Goal: Task Accomplishment & Management: Manage account settings

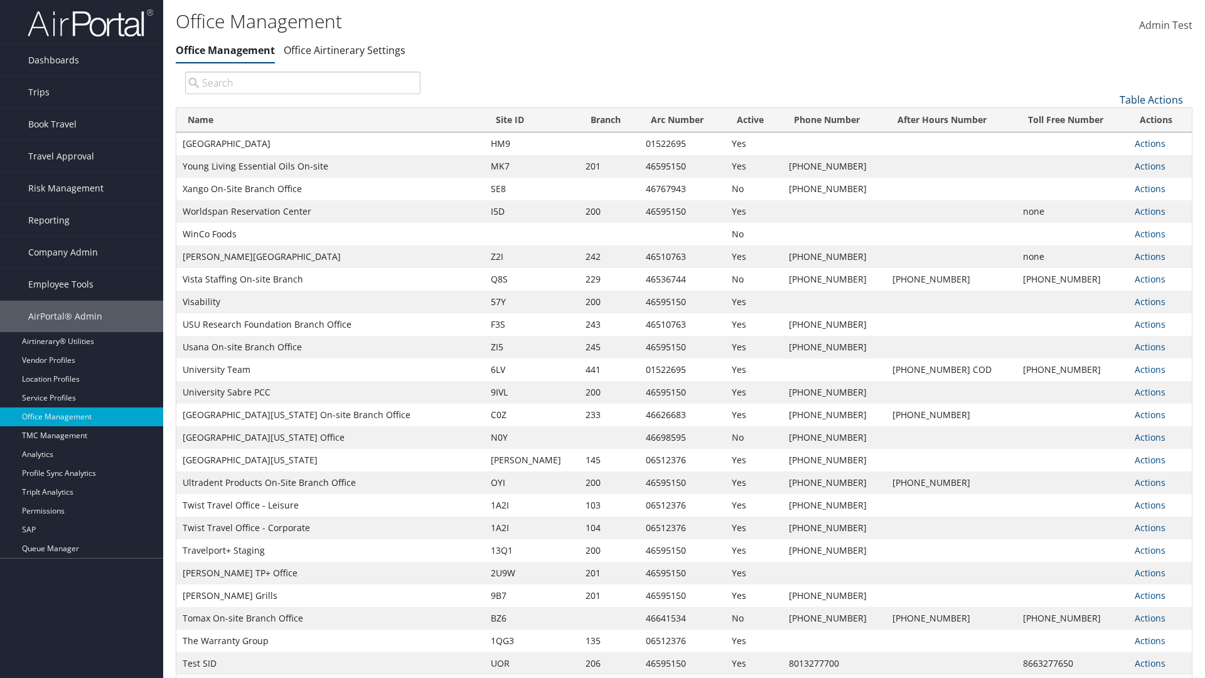
click at [1151, 99] on link "Table Actions" at bounding box center [1151, 100] width 63 height 14
click at [1109, 161] on link "Page Length" at bounding box center [1109, 161] width 165 height 21
click at [1109, 141] on link "25" at bounding box center [1109, 141] width 165 height 21
click at [1151, 99] on link "Table Actions" at bounding box center [1151, 100] width 63 height 14
click at [1109, 161] on link "Page Length" at bounding box center [1109, 161] width 165 height 21
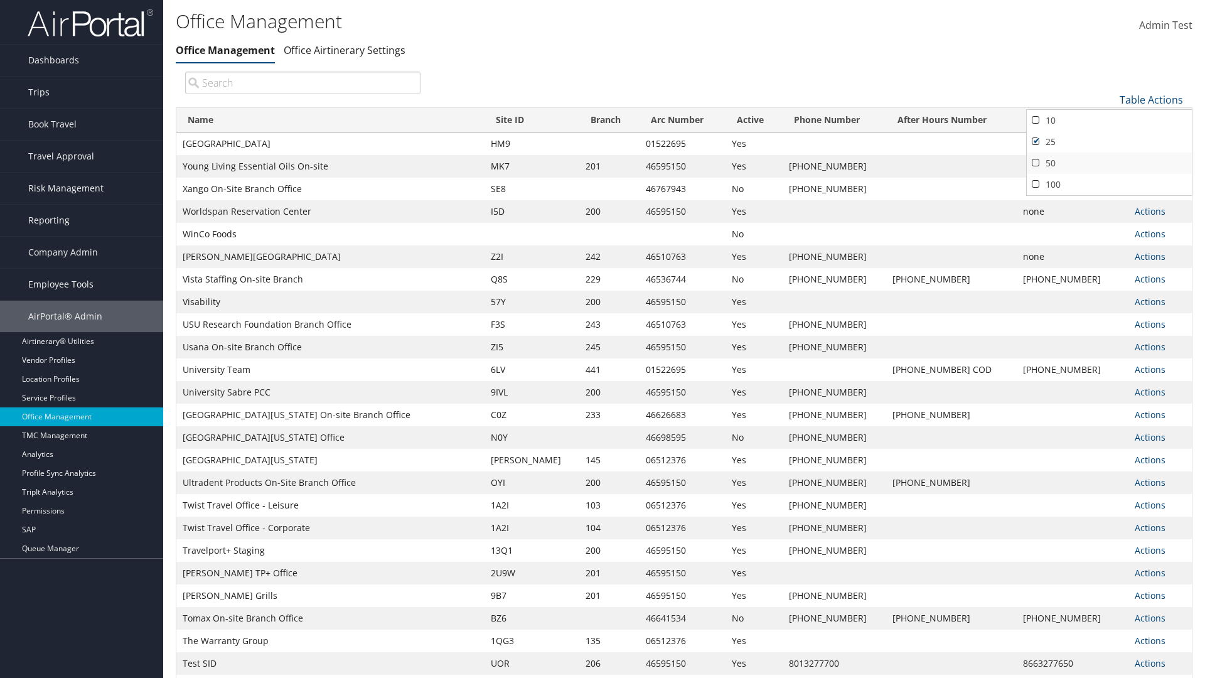
click at [1109, 163] on link "50" at bounding box center [1109, 163] width 165 height 21
click at [1151, 99] on link "Table Actions" at bounding box center [1151, 100] width 63 height 14
click at [1109, 161] on link "Page Length" at bounding box center [1109, 161] width 165 height 21
click at [1109, 184] on link "100" at bounding box center [1109, 184] width 165 height 21
click at [1151, 99] on link "Table Actions" at bounding box center [1151, 100] width 63 height 14
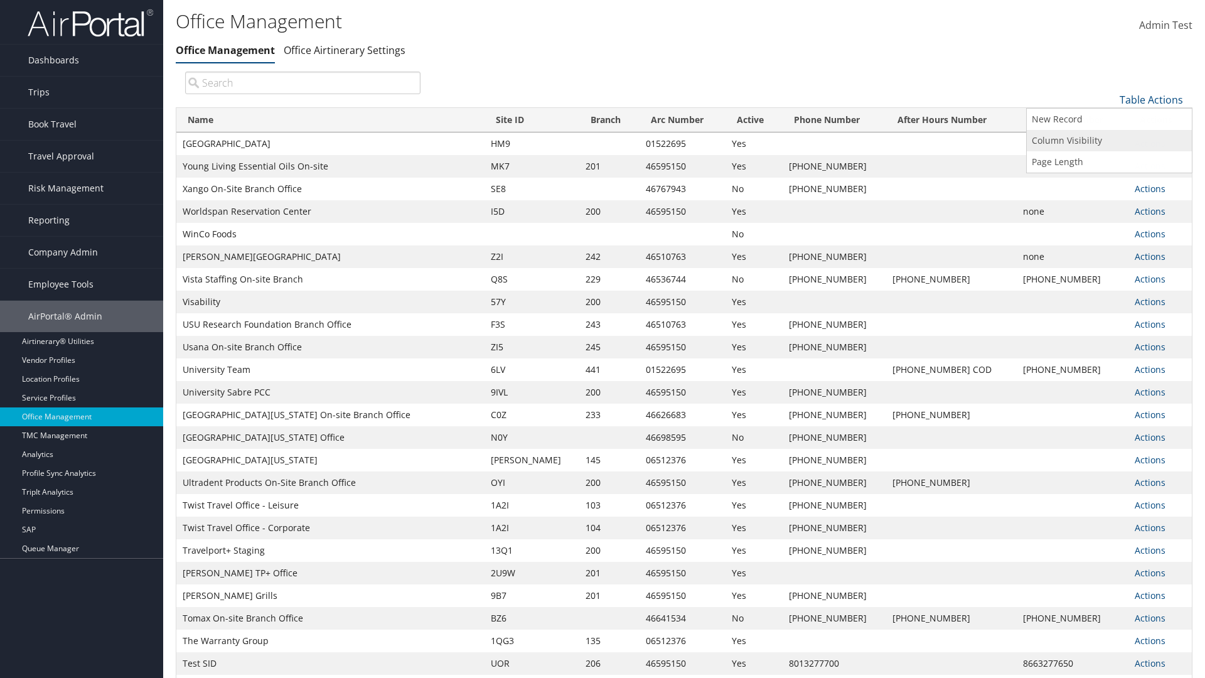
click at [1109, 140] on link "Column Visibility" at bounding box center [1109, 140] width 165 height 21
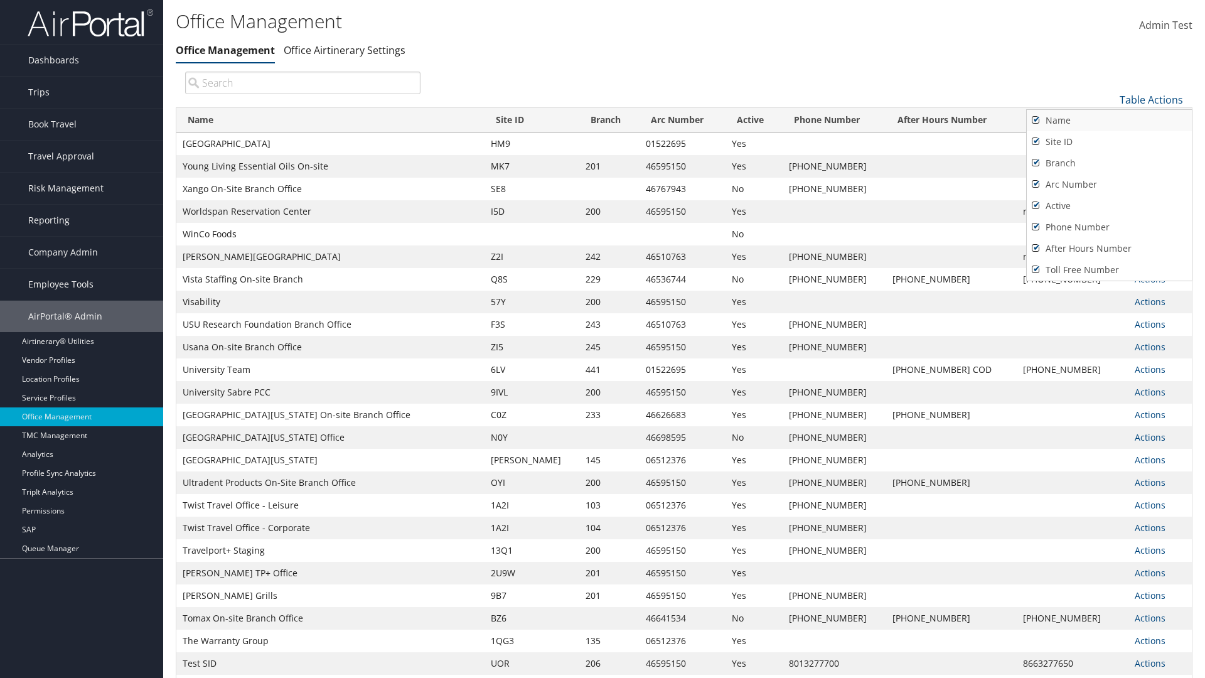
click at [1109, 120] on link "Name" at bounding box center [1109, 120] width 165 height 21
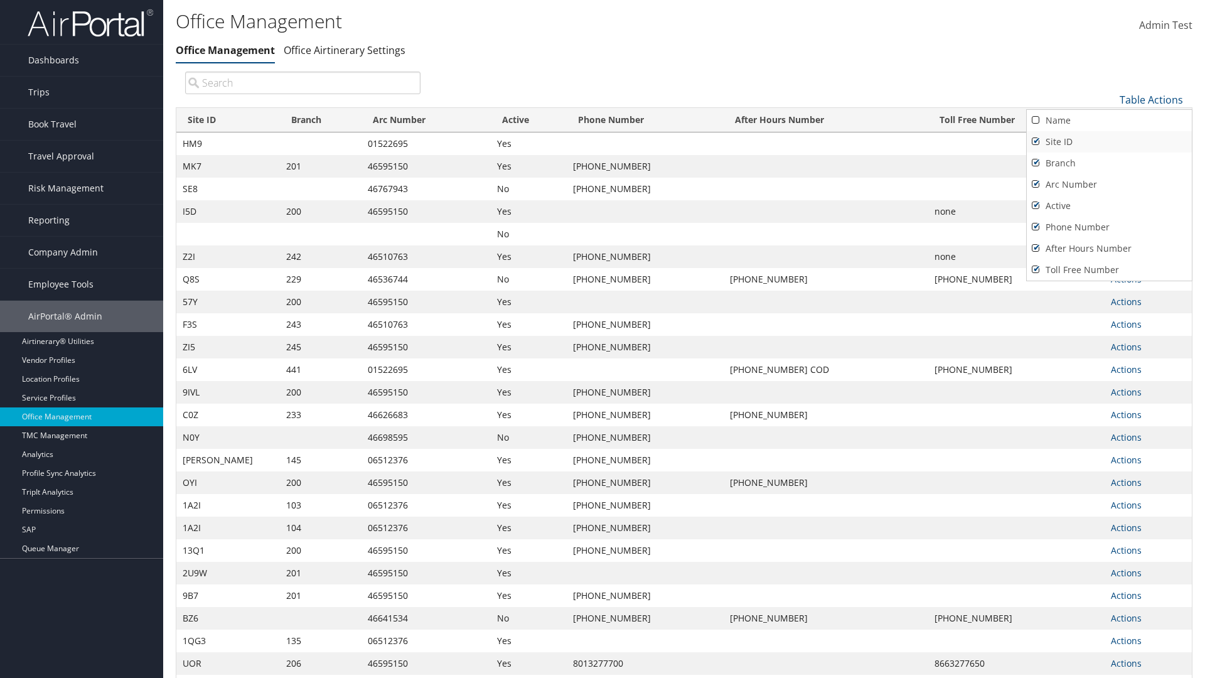
click at [1109, 141] on link "Site ID" at bounding box center [1109, 141] width 165 height 21
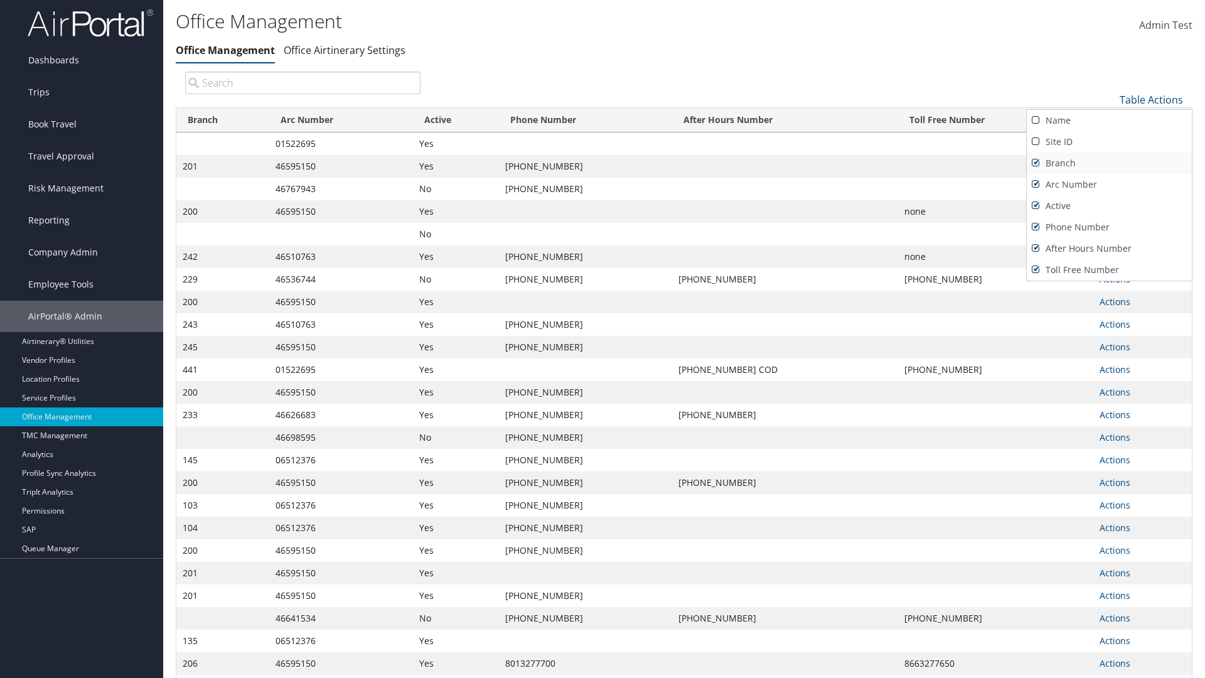
click at [1109, 163] on link "Branch" at bounding box center [1109, 163] width 165 height 21
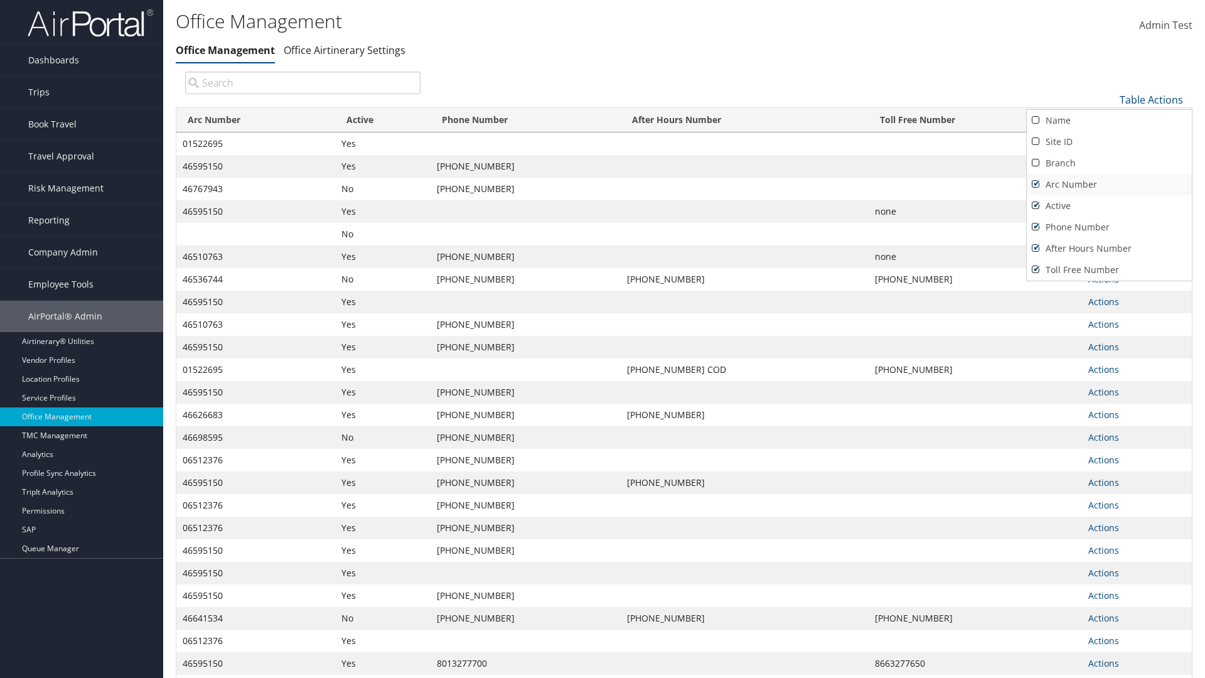
click at [1109, 184] on link "Arc Number" at bounding box center [1109, 184] width 165 height 21
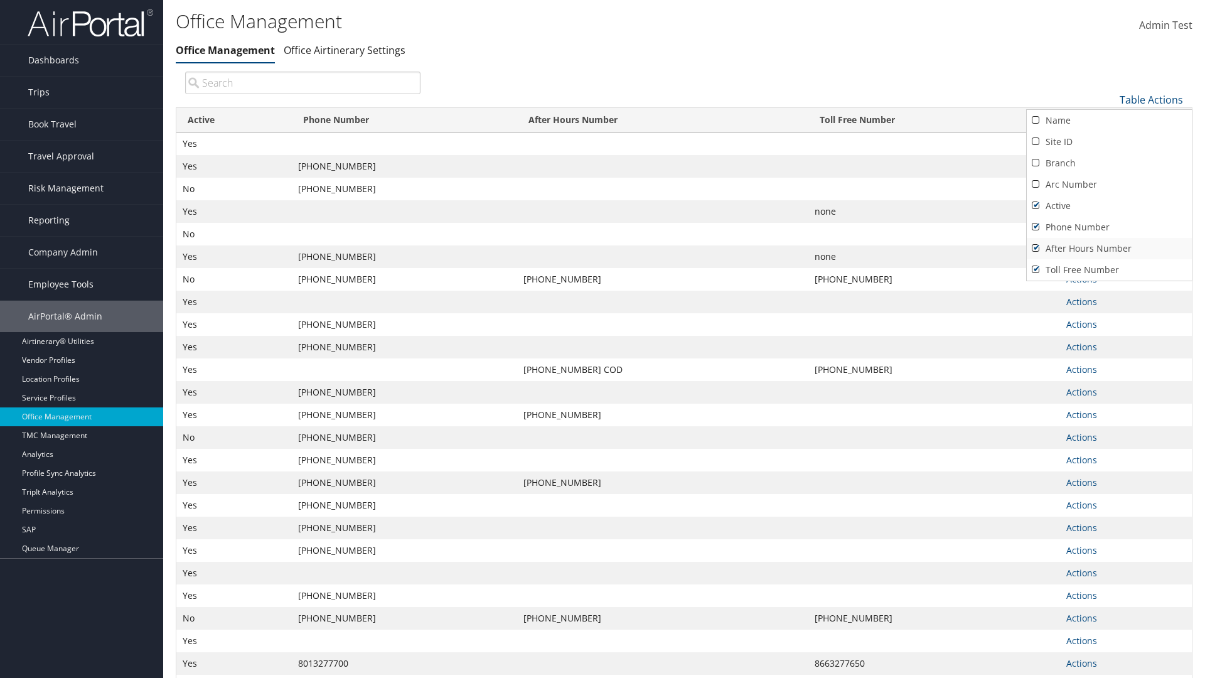
click at [1109, 248] on link "After Hours Number" at bounding box center [1109, 248] width 165 height 21
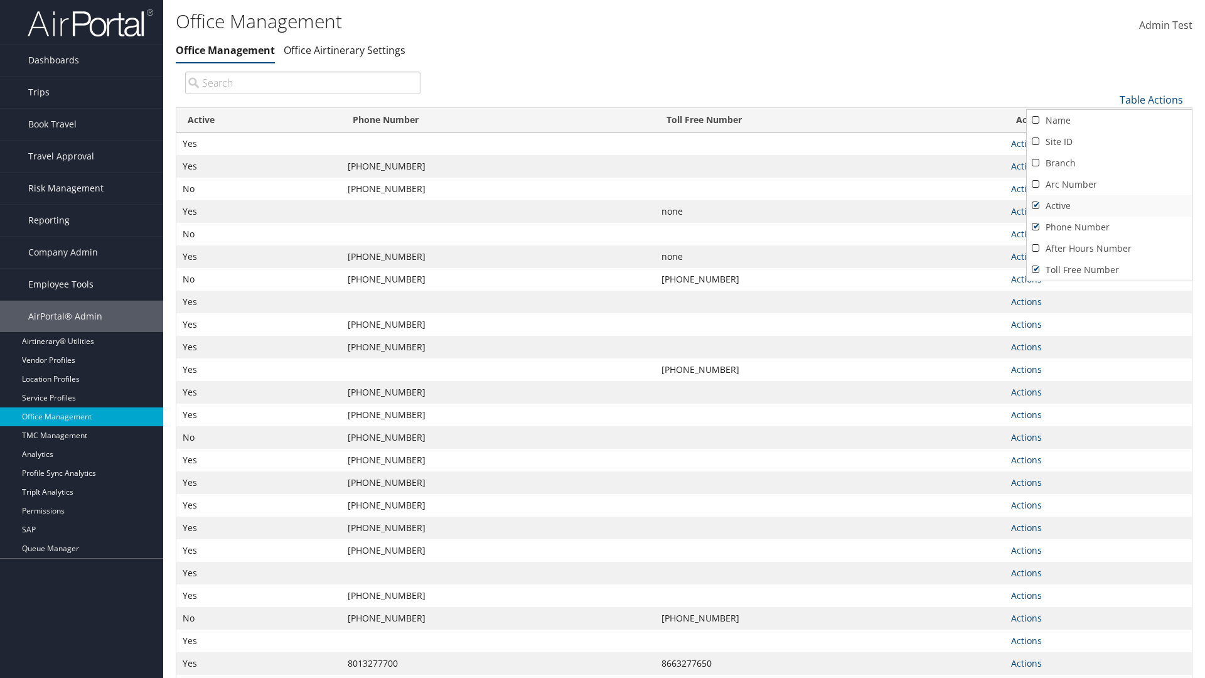
click at [1109, 205] on link "Active" at bounding box center [1109, 205] width 165 height 21
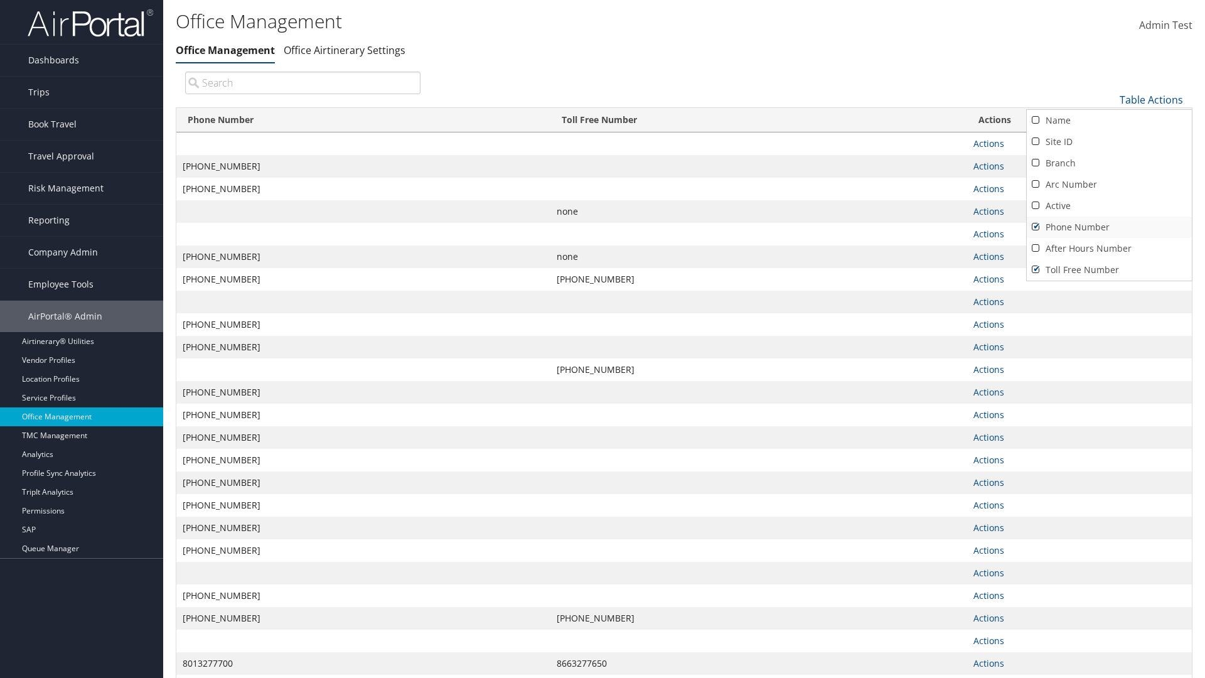
click at [1109, 227] on link "Phone Number" at bounding box center [1109, 227] width 165 height 21
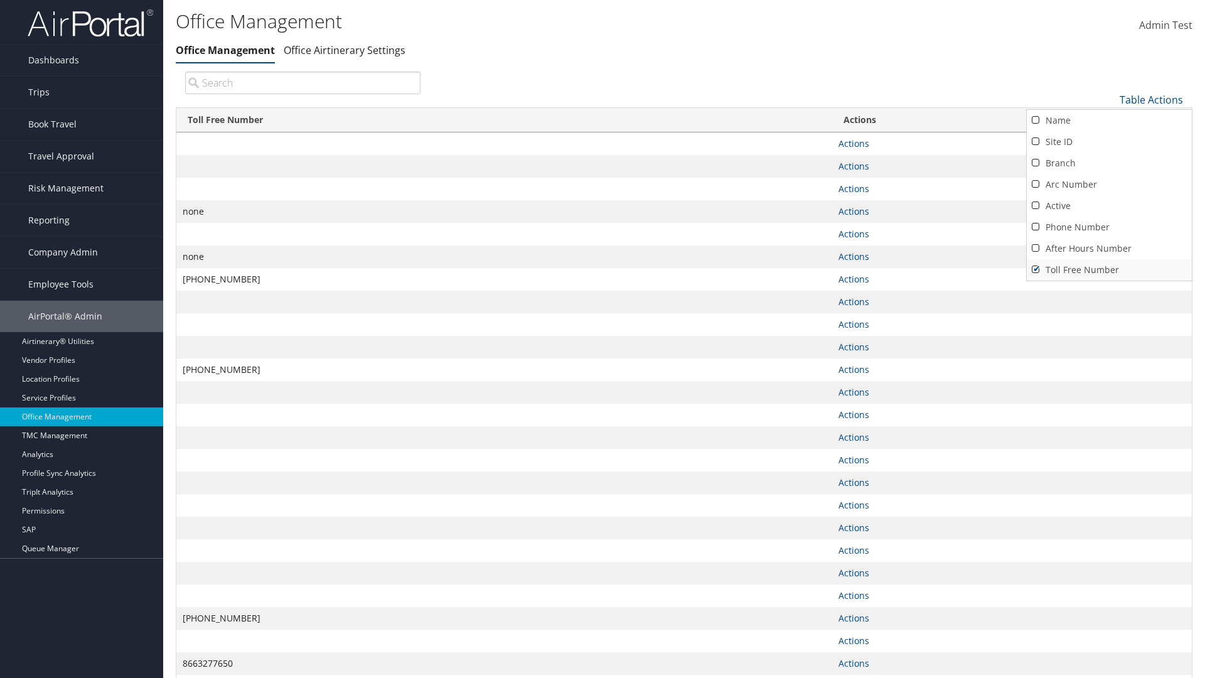
click at [1109, 269] on link "Toll Free Number" at bounding box center [1109, 269] width 165 height 21
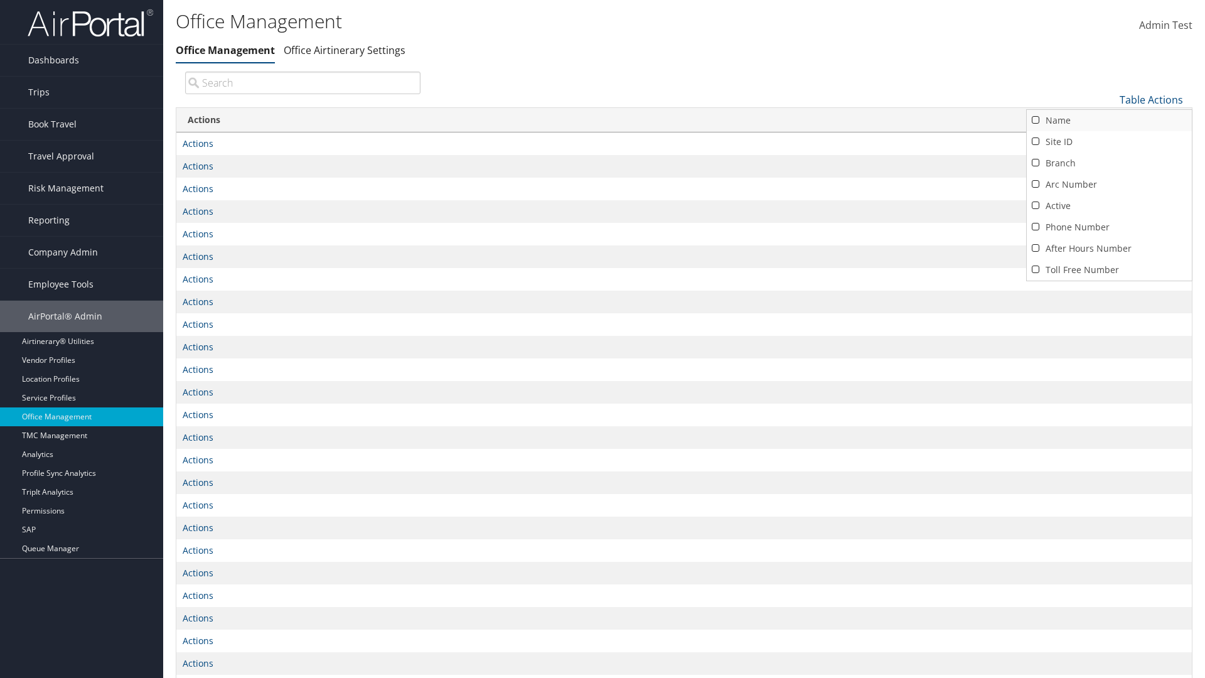
click at [1109, 120] on link "Name" at bounding box center [1109, 120] width 165 height 21
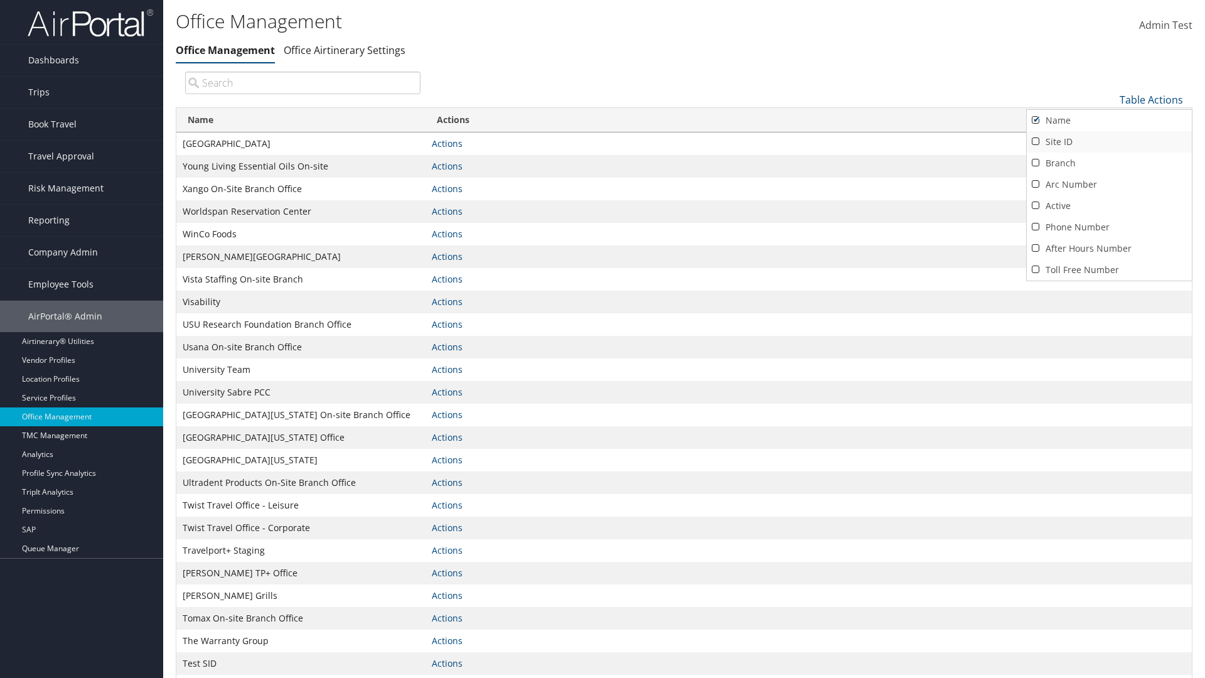
click at [1109, 141] on link "Site ID" at bounding box center [1109, 141] width 165 height 21
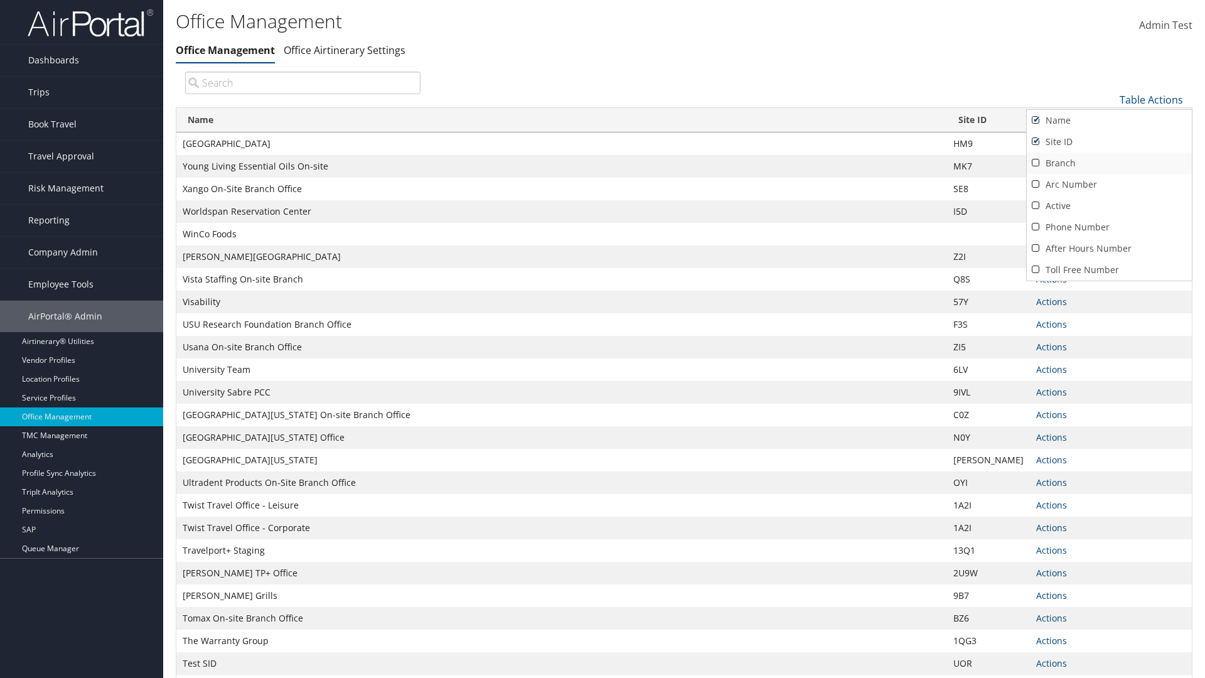
click at [1109, 163] on link "Branch" at bounding box center [1109, 163] width 165 height 21
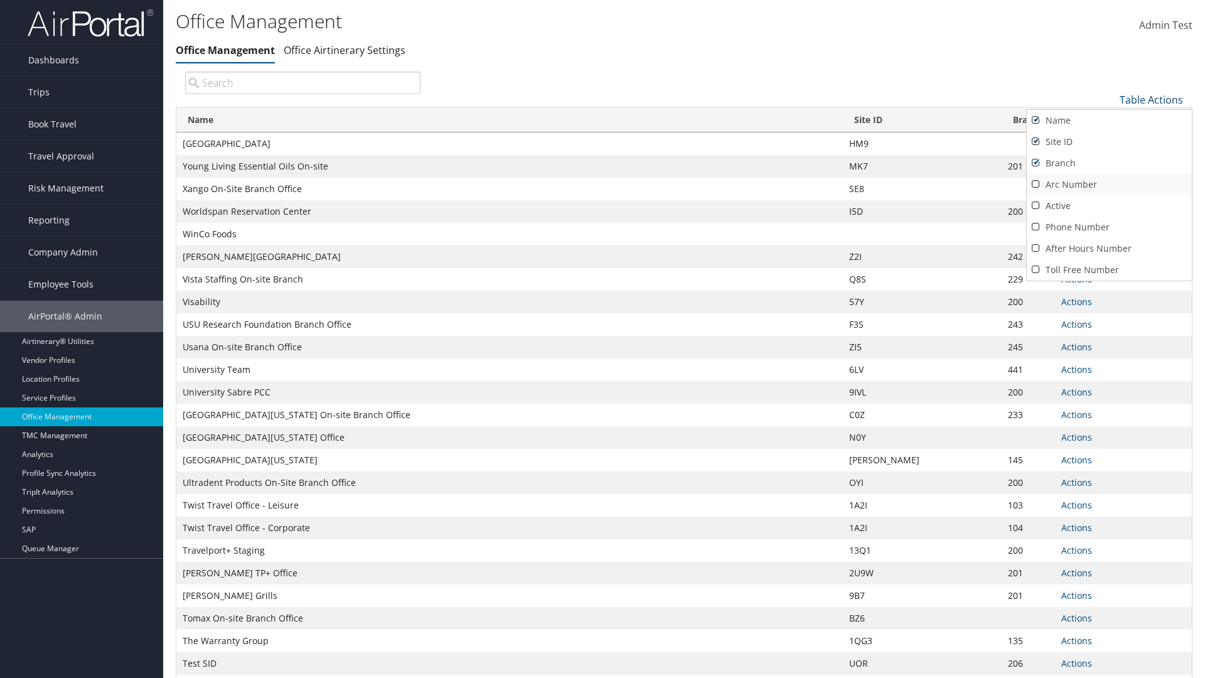
click at [1109, 184] on link "Arc Number" at bounding box center [1109, 184] width 165 height 21
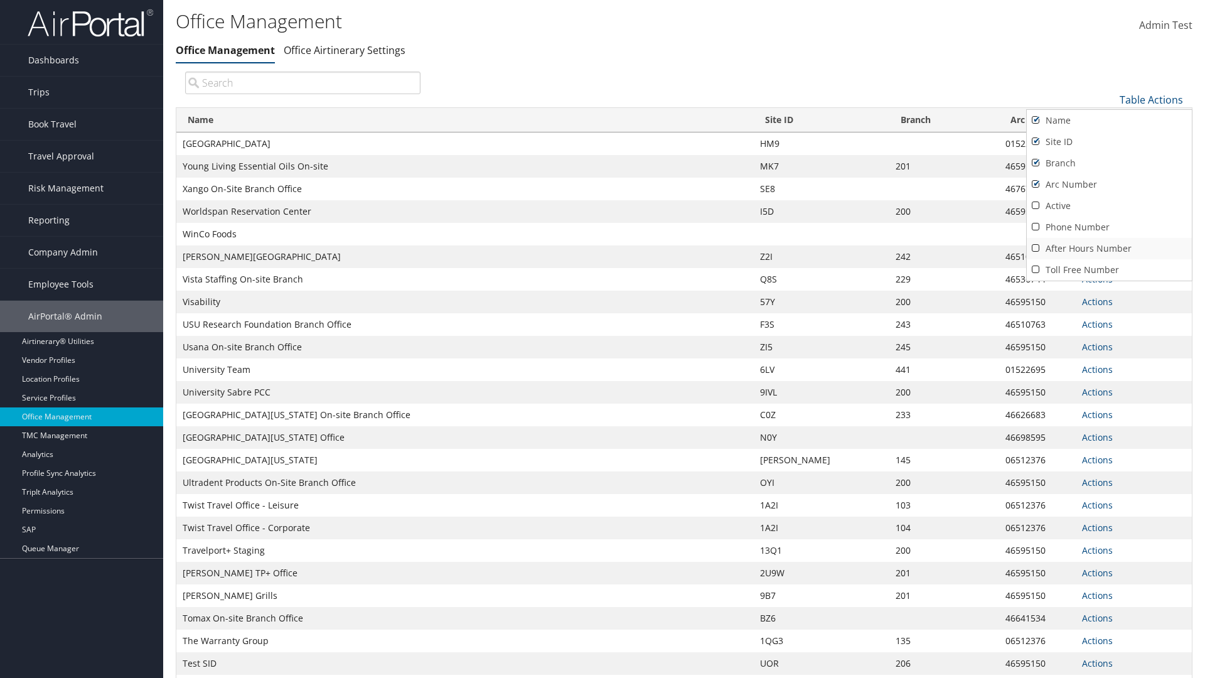
click at [1109, 248] on link "After Hours Number" at bounding box center [1109, 248] width 165 height 21
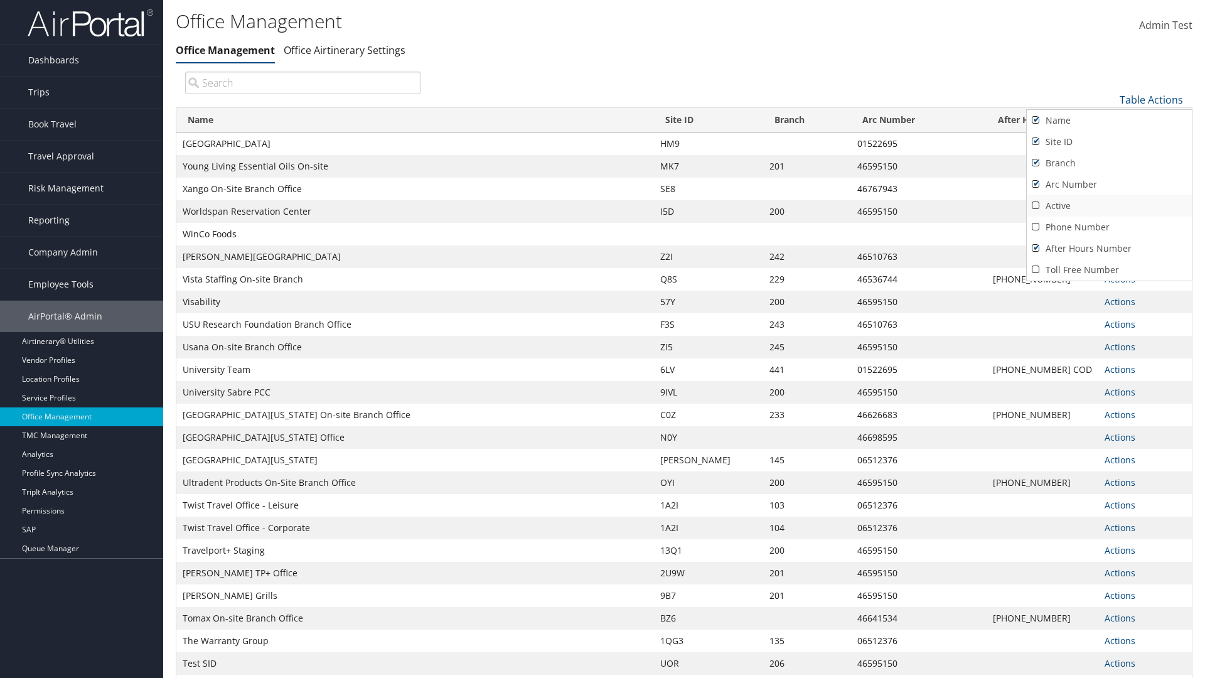
click at [1109, 205] on link "Active" at bounding box center [1109, 205] width 165 height 21
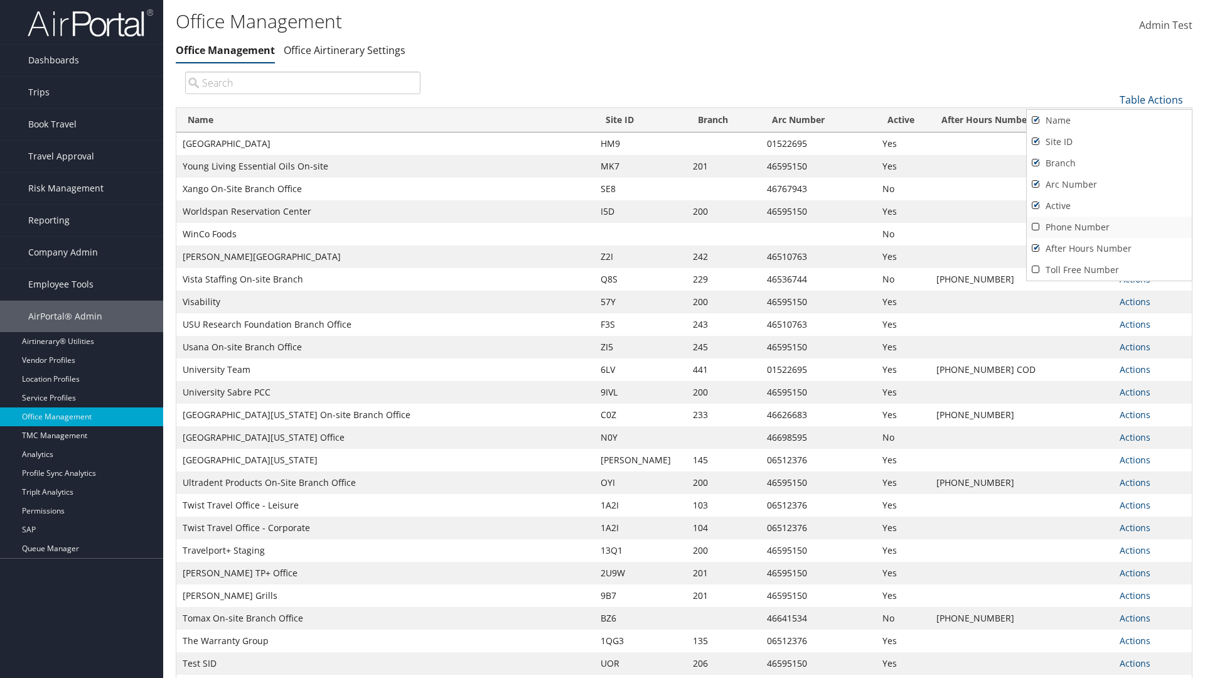
click at [1109, 227] on link "Phone Number" at bounding box center [1109, 227] width 165 height 21
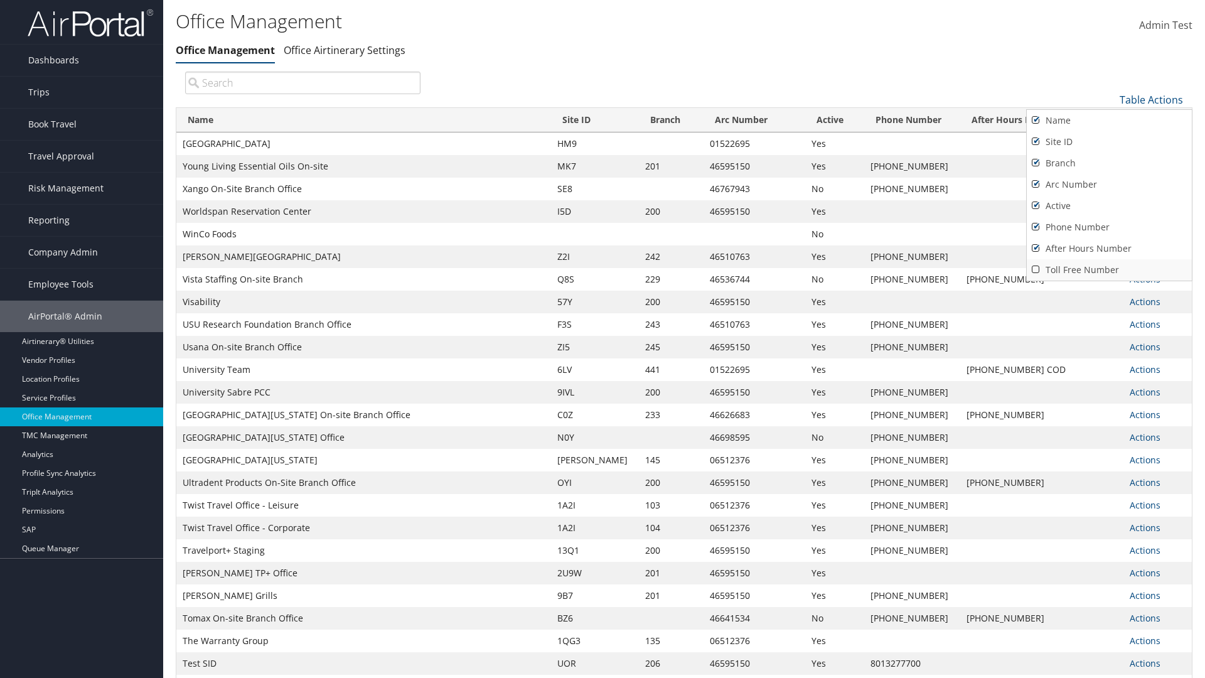
click at [1109, 269] on link "Toll Free Number" at bounding box center [1109, 269] width 165 height 21
